Goal: Find specific page/section: Find specific page/section

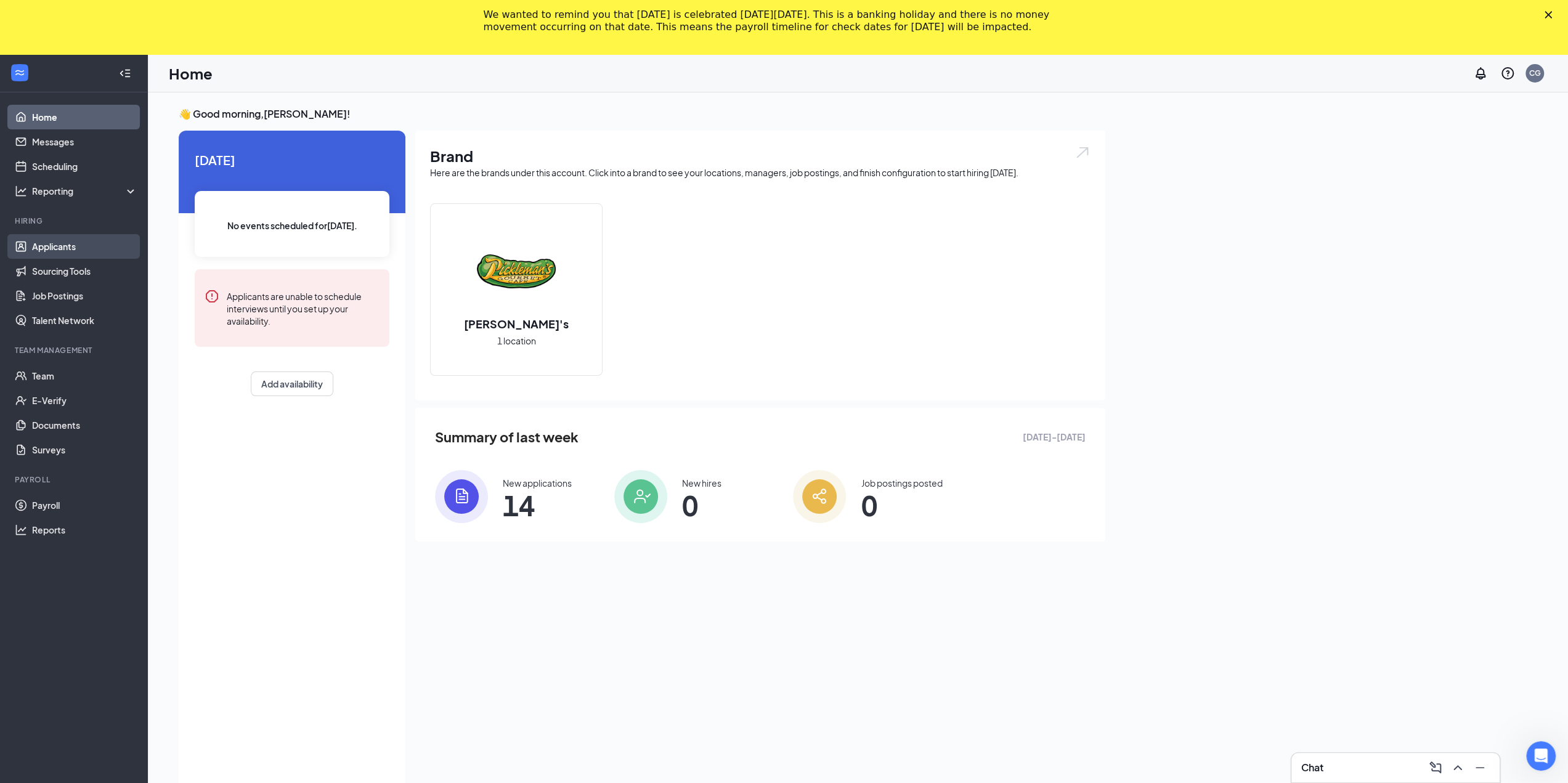
click at [64, 246] on link "Applicants" at bounding box center [84, 246] width 106 height 25
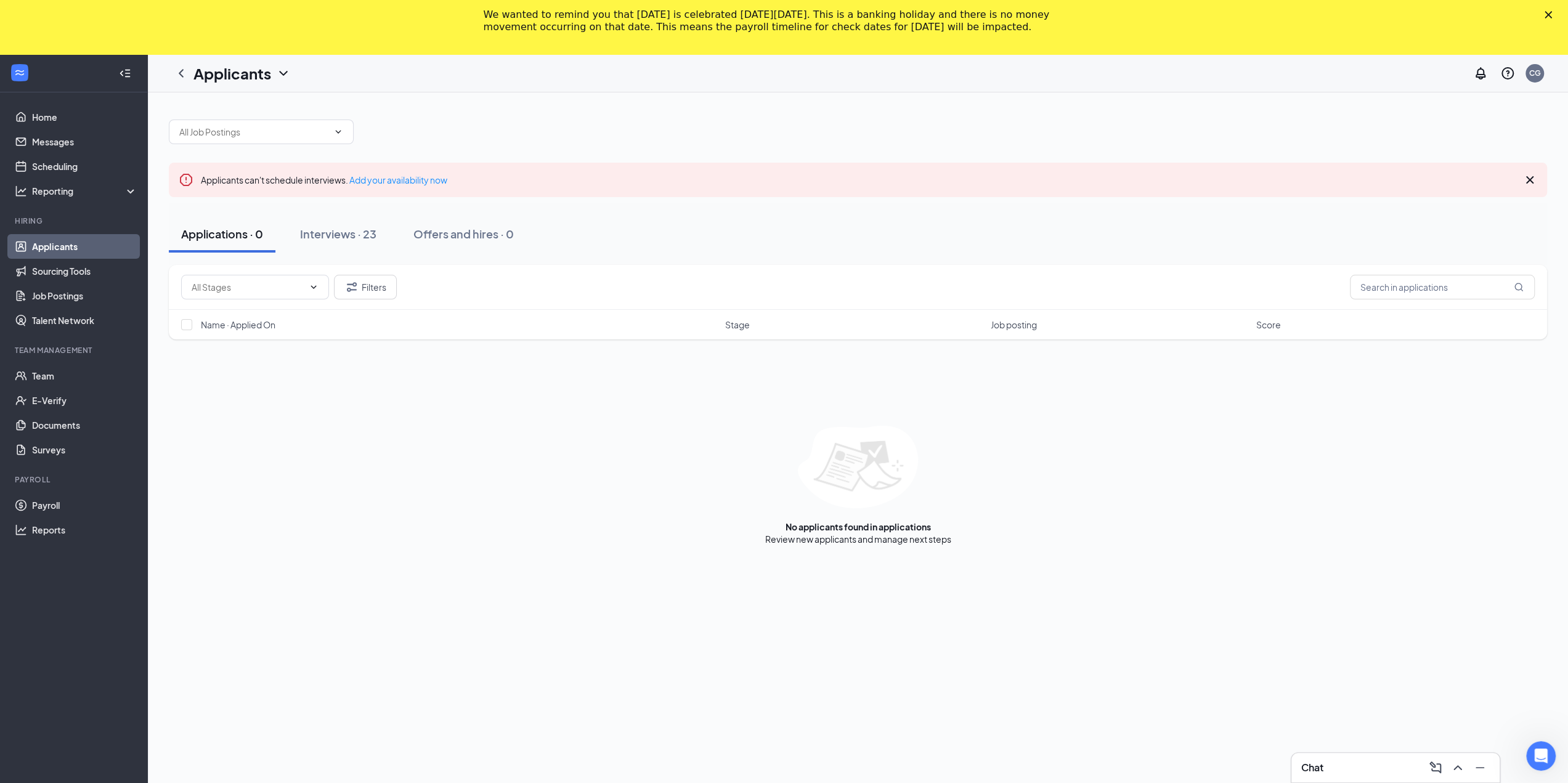
click at [1556, 9] on div "We wanted to remind you that [DATE] is celebrated [DATE][DATE]. This is a banki…" at bounding box center [784, 21] width 1568 height 32
click at [341, 228] on div "Interviews · 23" at bounding box center [339, 234] width 76 height 16
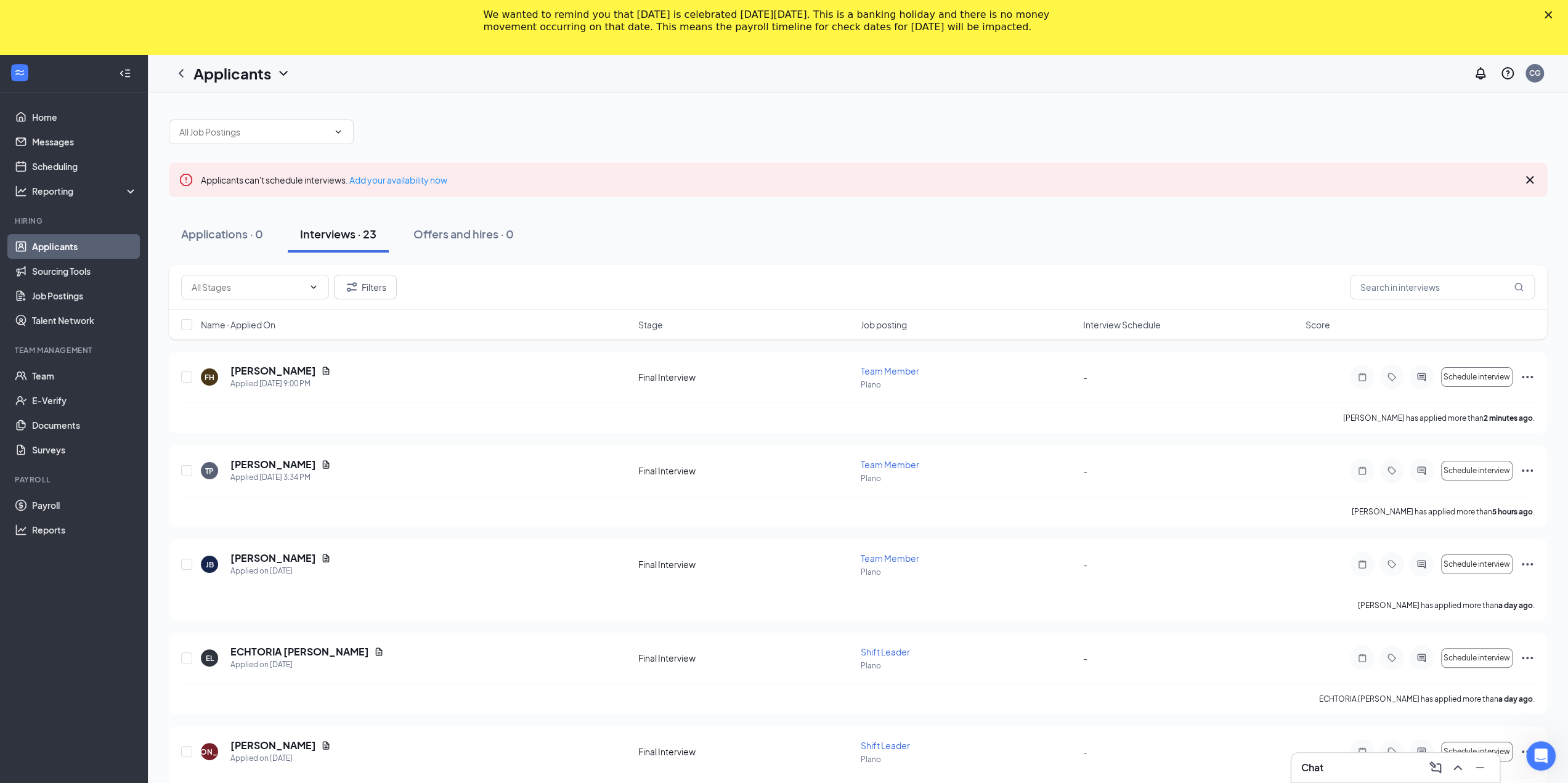
click at [1552, 14] on icon "Close" at bounding box center [1548, 15] width 7 height 7
